Goal: Transaction & Acquisition: Purchase product/service

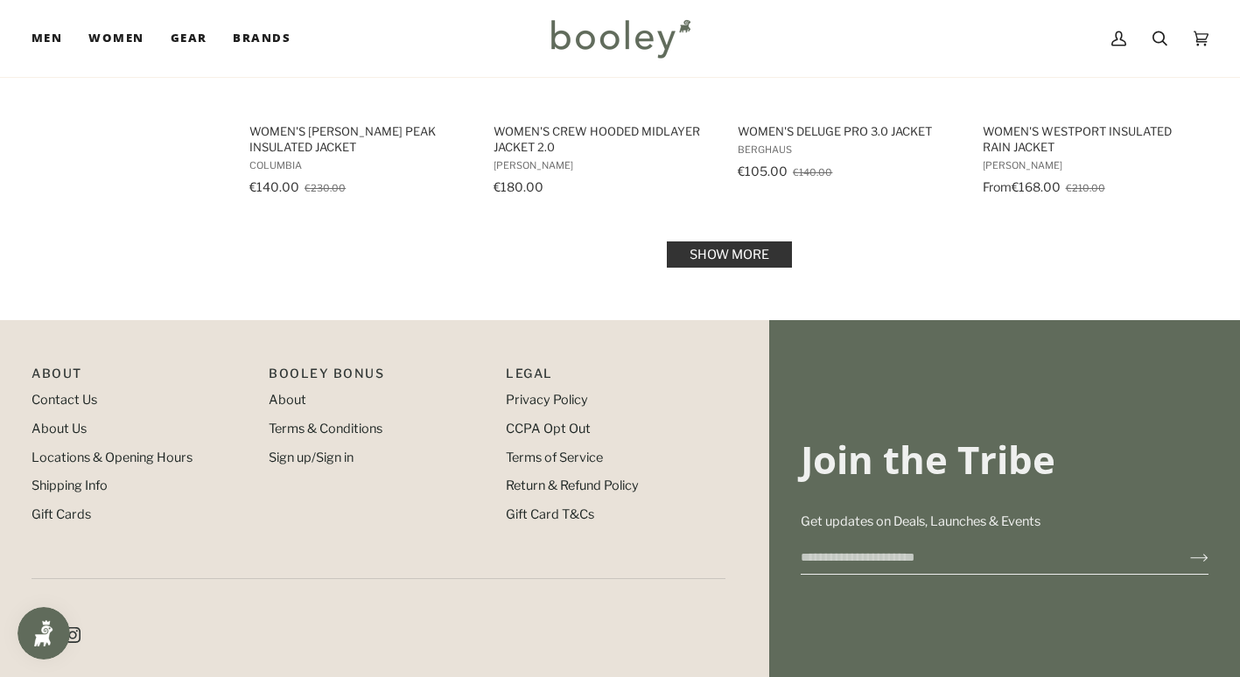
scroll to position [2013, 0]
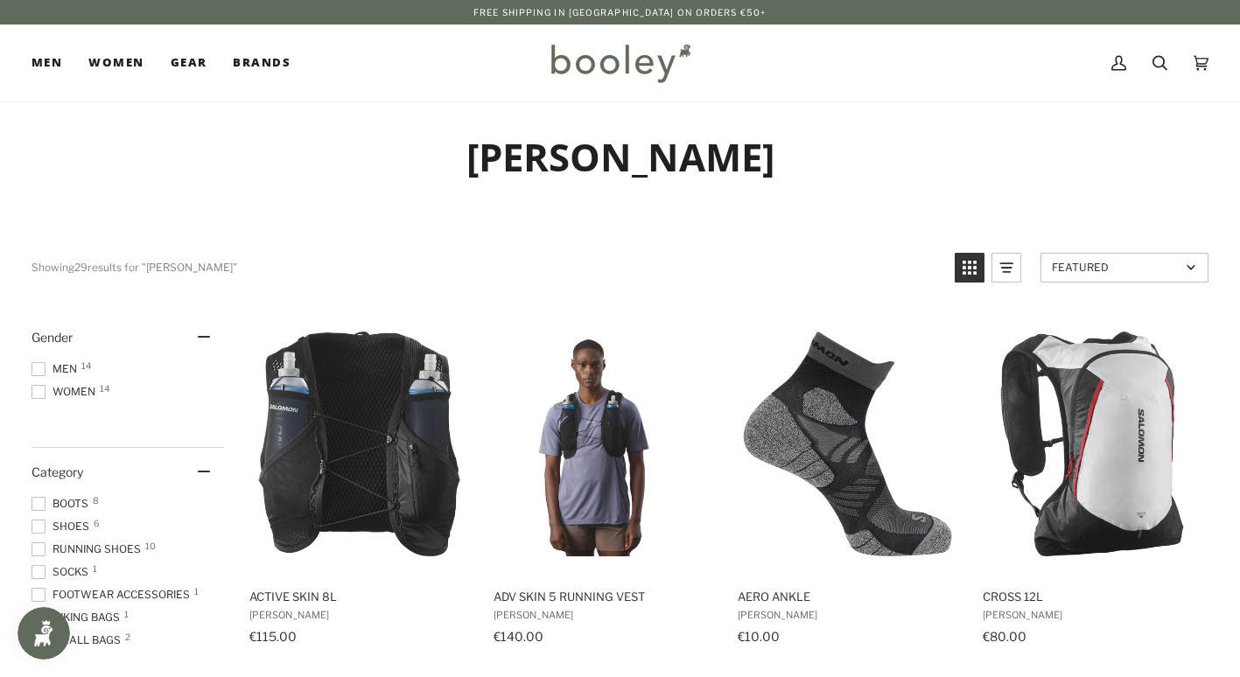
click at [91, 392] on span "Women 14" at bounding box center [66, 392] width 69 height 16
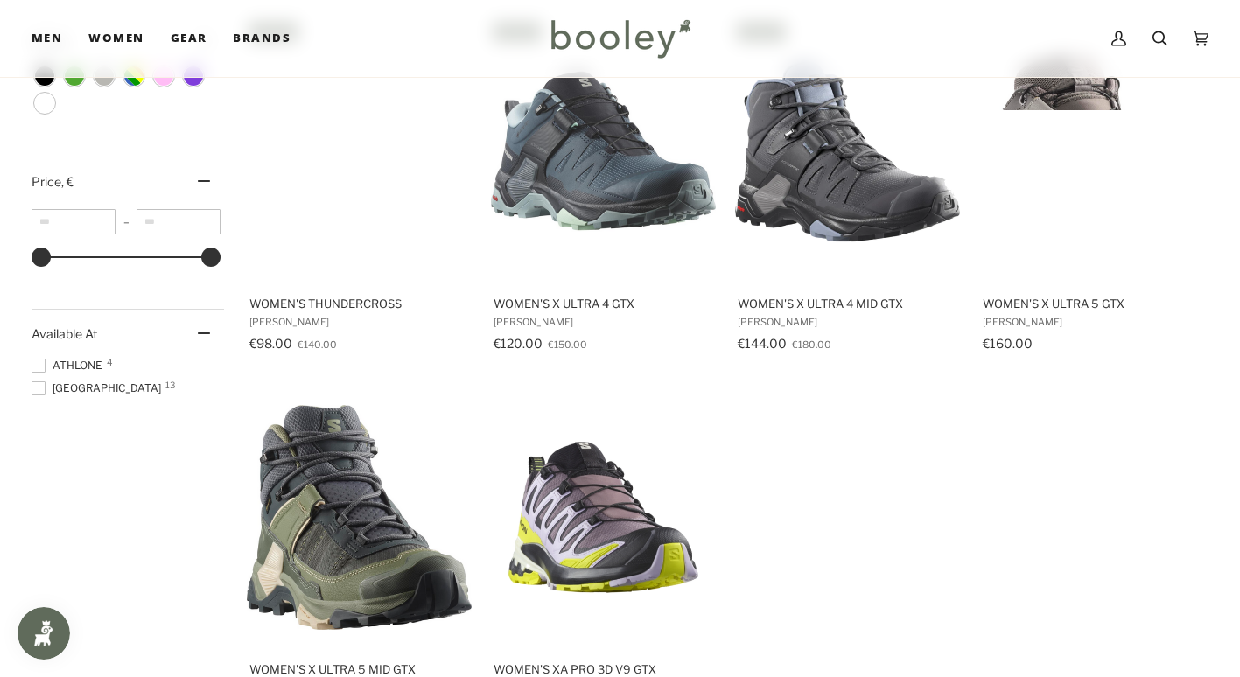
scroll to position [1050, 0]
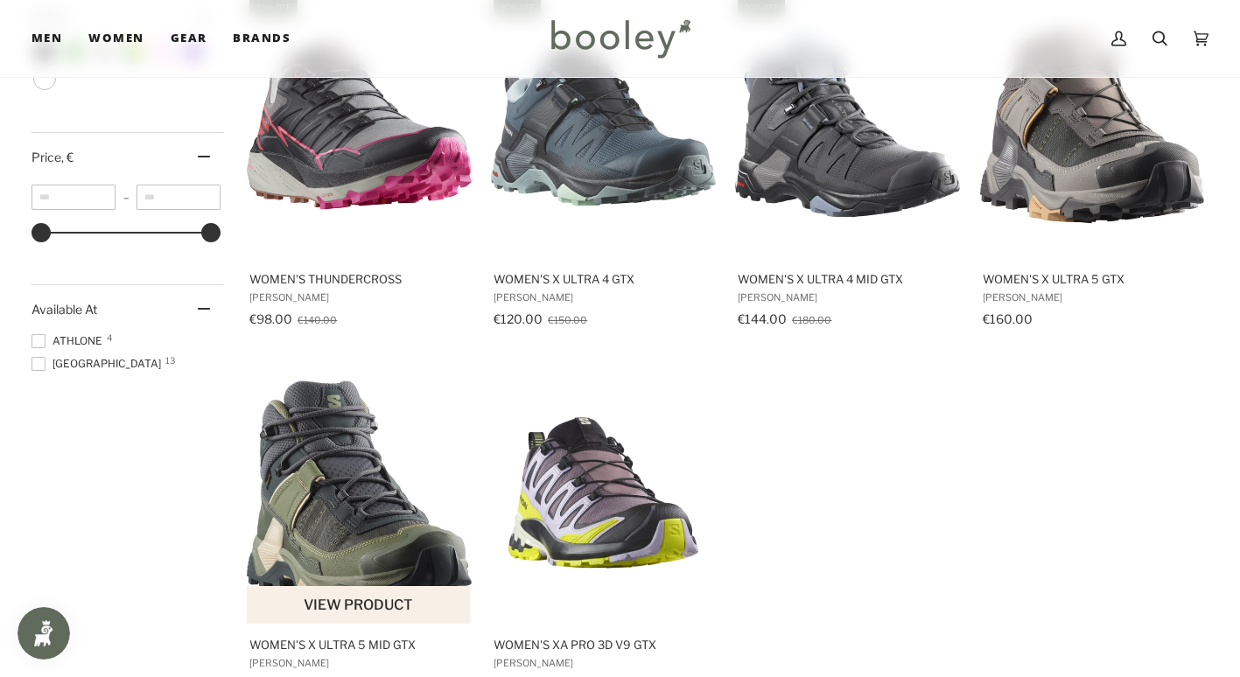
click at [344, 546] on img "Women's X Ultra 5 Mid GTX" at bounding box center [359, 493] width 225 height 225
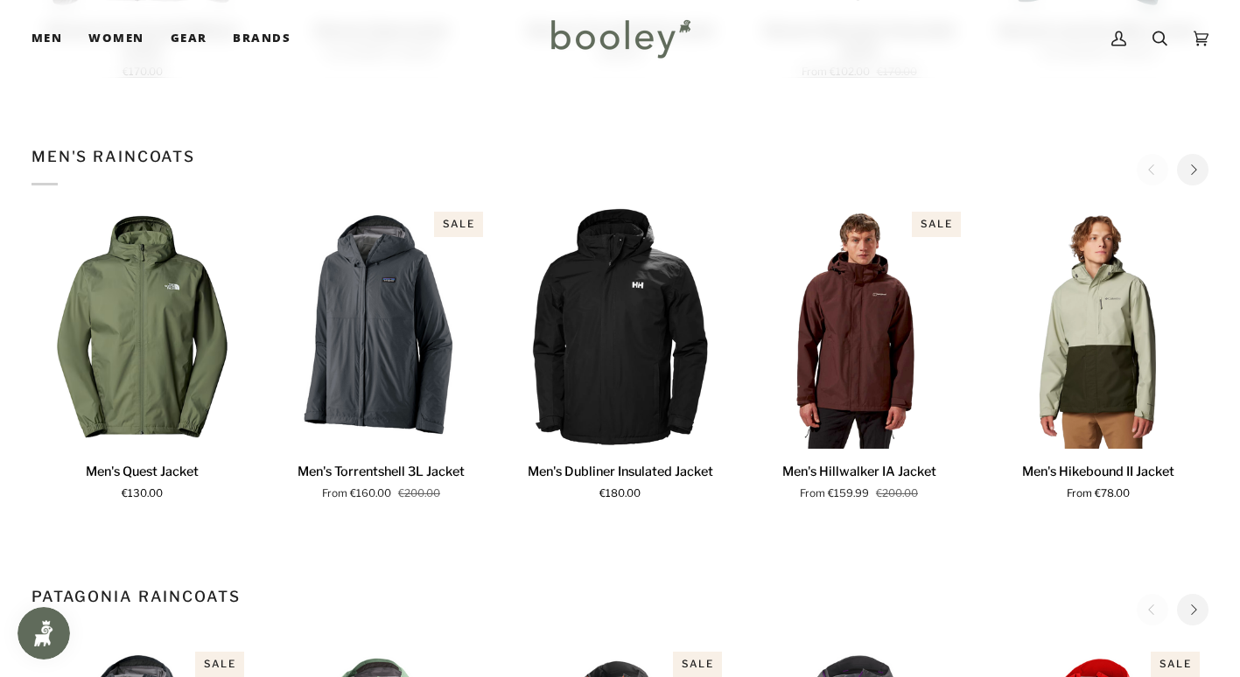
scroll to position [1313, 0]
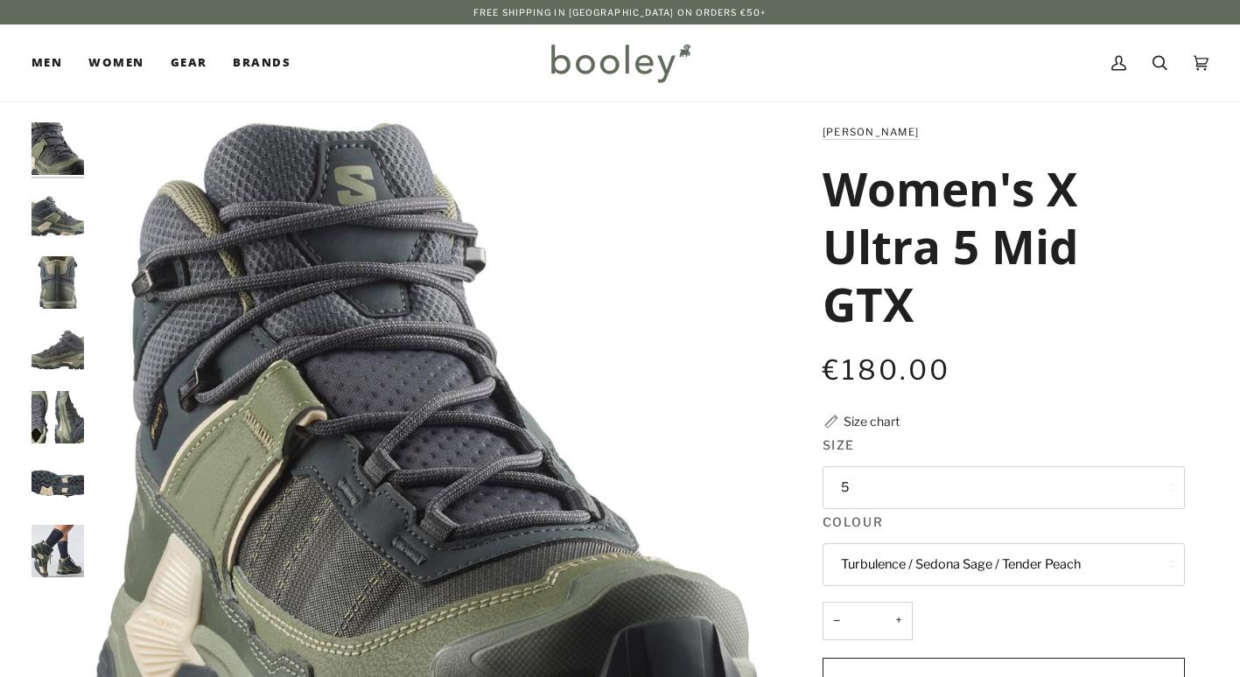
click at [956, 485] on button "5" at bounding box center [1004, 487] width 362 height 43
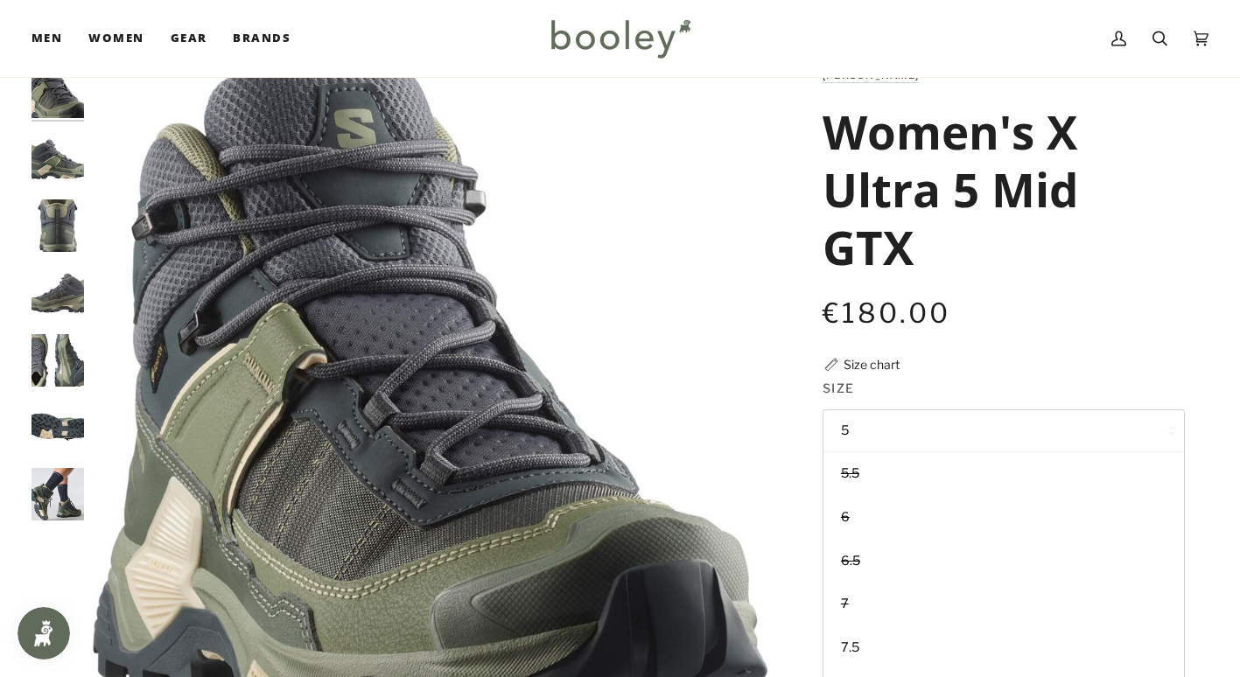
scroll to position [88, 0]
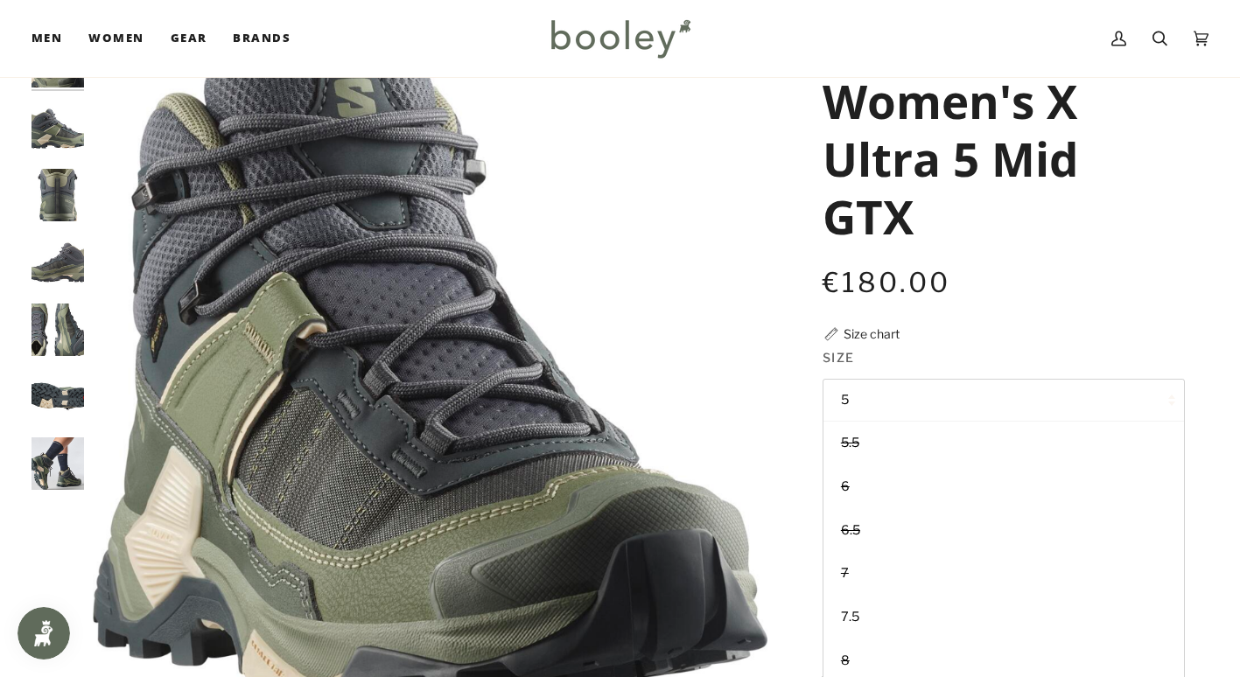
click at [1087, 301] on div "€180.00 Sale • Save" at bounding box center [1004, 282] width 362 height 39
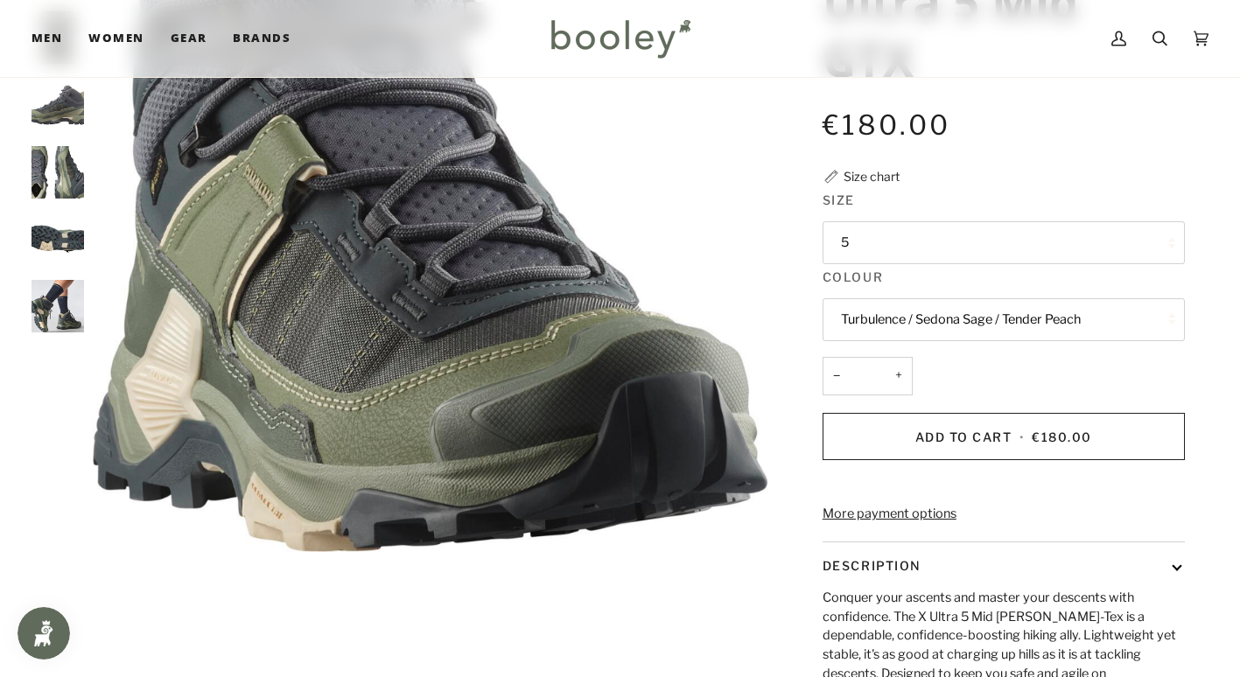
scroll to position [263, 0]
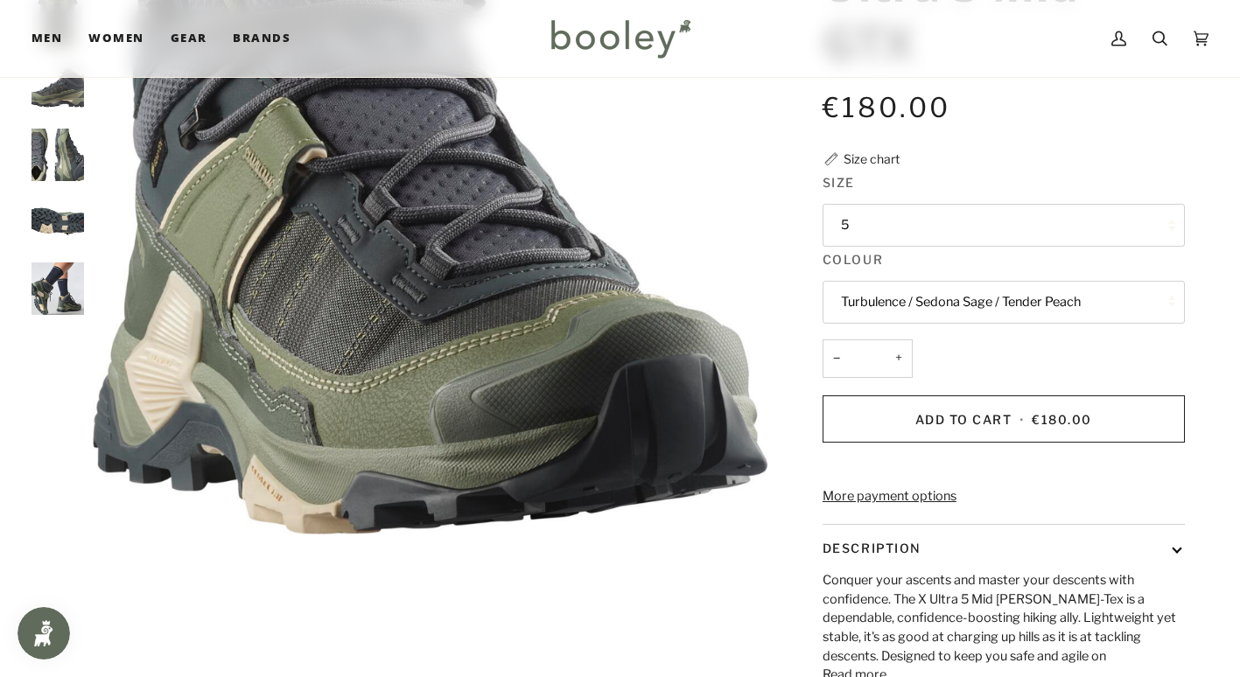
click at [44, 292] on img "Salomon Women's X Ultra 5 Mid GTX Turbulence / Sedona Sage / Tender Peach - Boo…" at bounding box center [58, 289] width 53 height 53
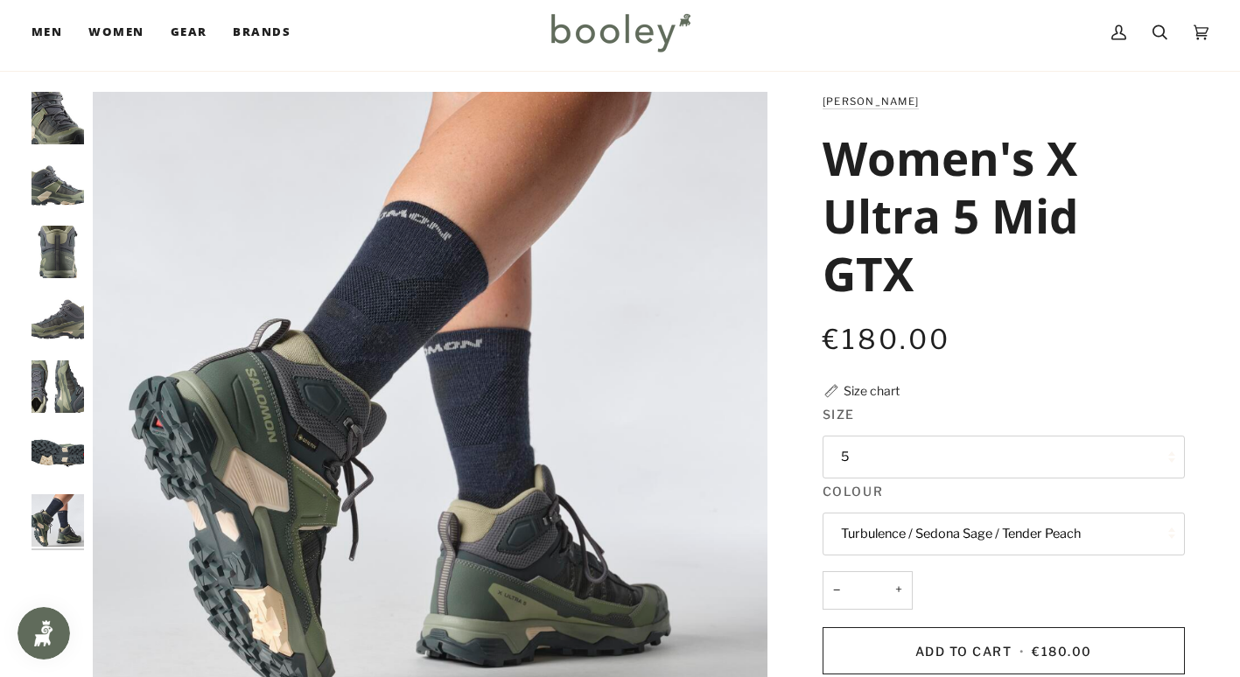
scroll to position [0, 0]
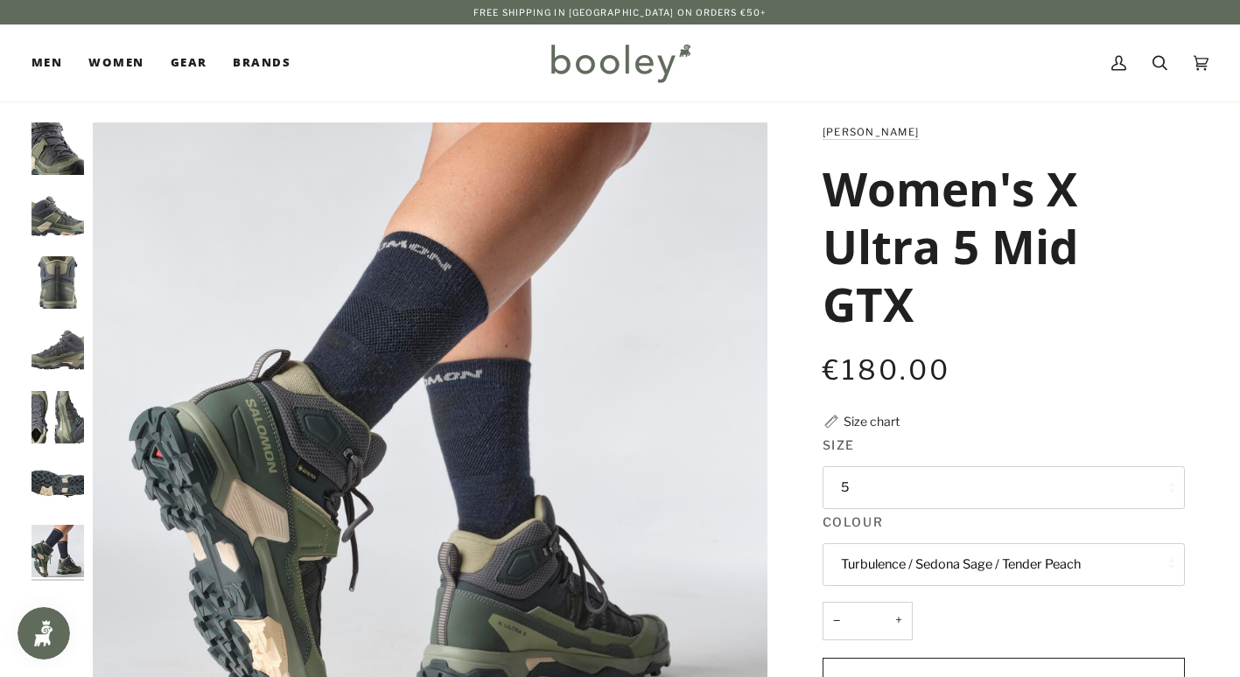
drag, startPoint x: 938, startPoint y: 326, endPoint x: 805, endPoint y: 200, distance: 183.8
click at [805, 200] on div "Salomon Women's X Ultra 5 Mid GTX €180.00 Sale • Save Size chart Size 5 4.5" at bounding box center [988, 591] width 394 height 937
drag, startPoint x: 805, startPoint y: 200, endPoint x: 898, endPoint y: 205, distance: 92.9
copy h1 "Women's X Ultra 5 Mid GTX"
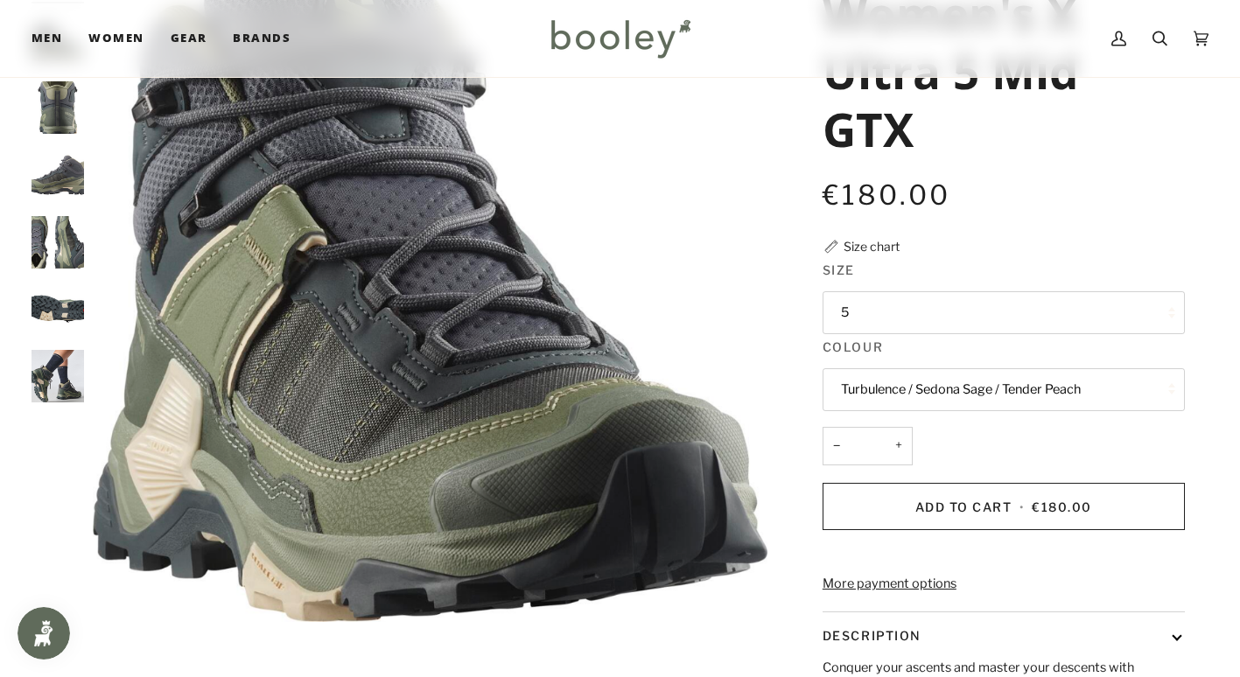
click at [892, 310] on button "5" at bounding box center [1004, 312] width 362 height 43
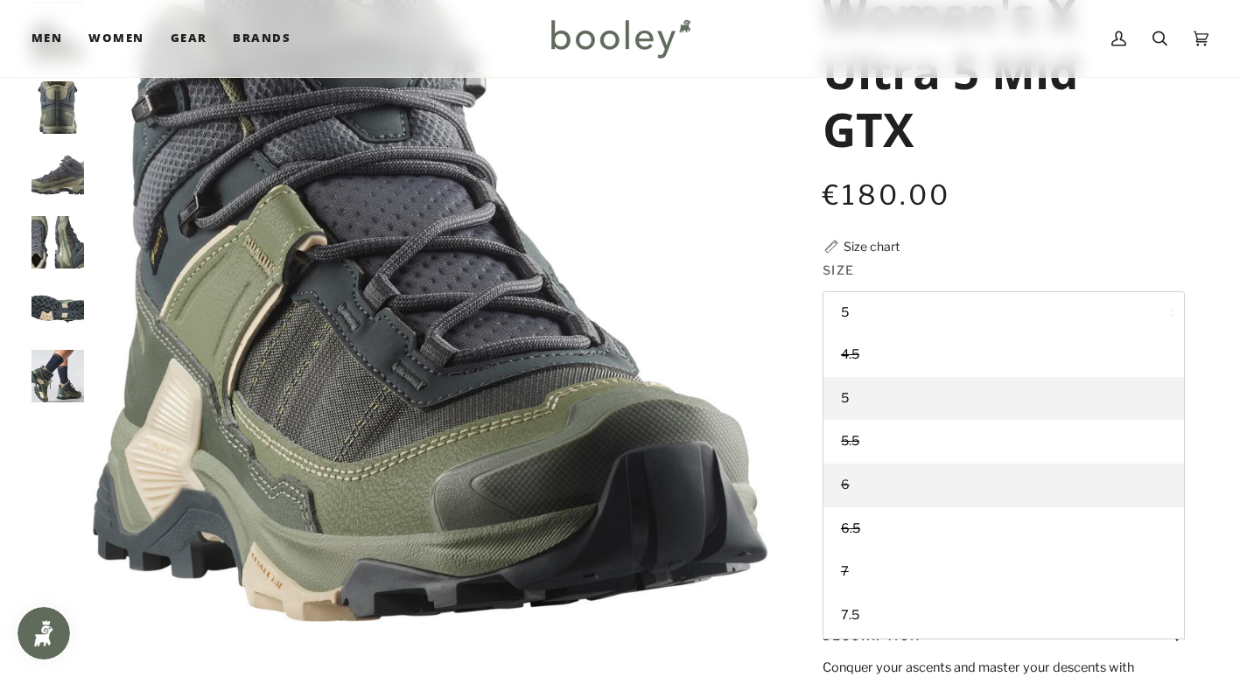
click at [847, 494] on link "6" at bounding box center [1003, 486] width 361 height 44
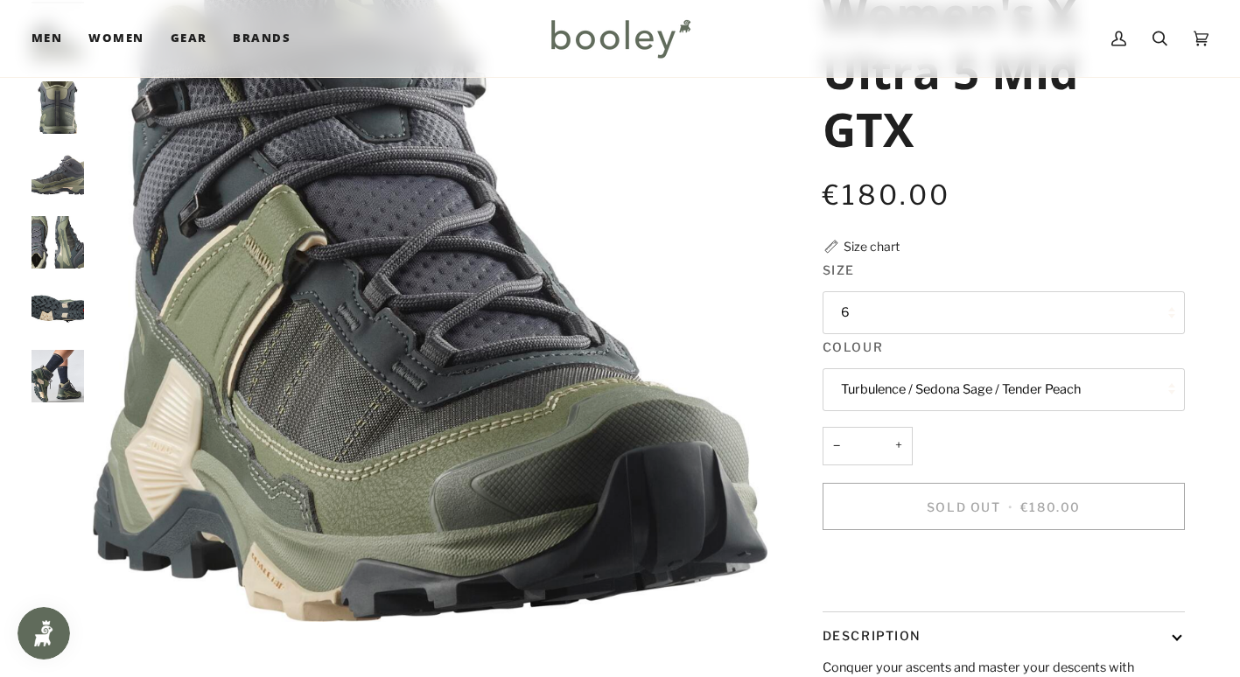
click at [949, 318] on button "6" at bounding box center [1004, 312] width 362 height 43
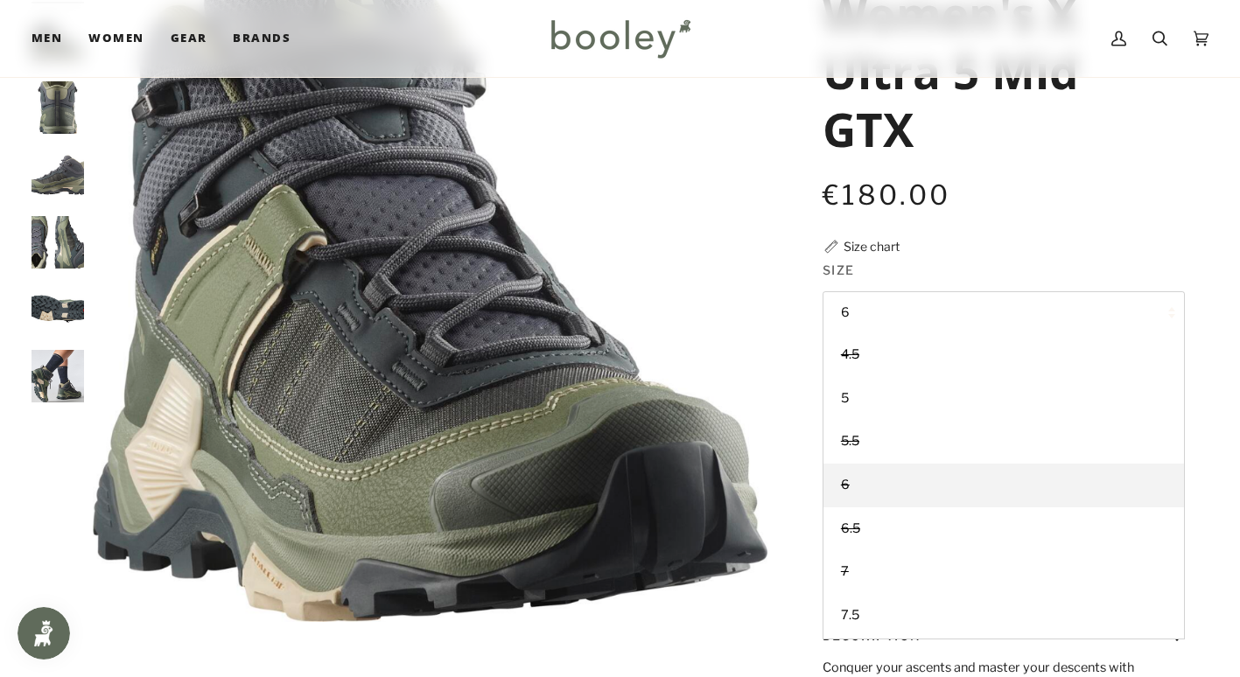
click at [1056, 206] on div "€180.00 Sale • Save" at bounding box center [1004, 194] width 362 height 39
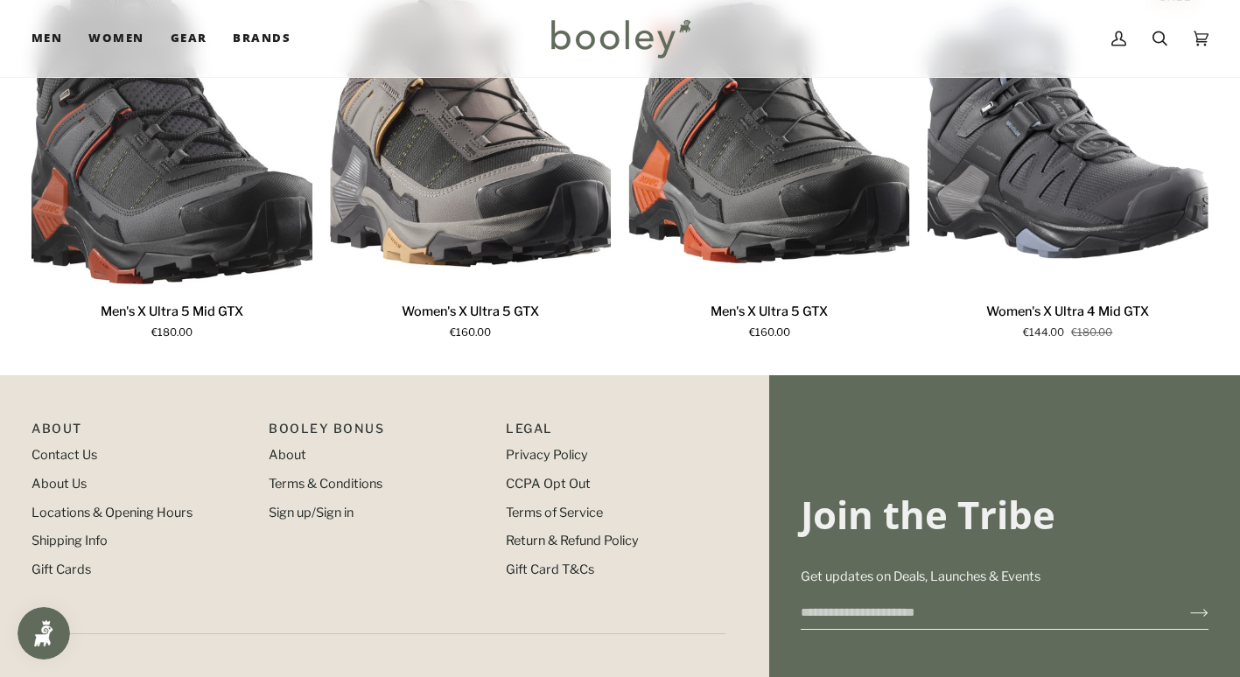
scroll to position [1050, 0]
